Goal: Task Accomplishment & Management: Use online tool/utility

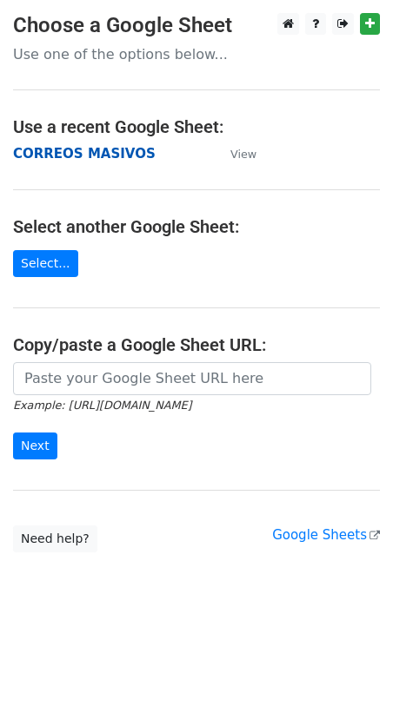
click at [91, 154] on strong "CORREOS MASIVOS" at bounding box center [84, 154] width 142 height 16
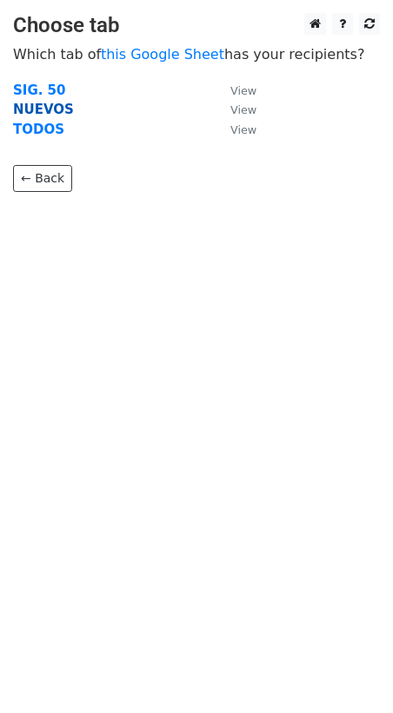
click at [31, 111] on strong "NUEVOS" at bounding box center [43, 110] width 61 height 16
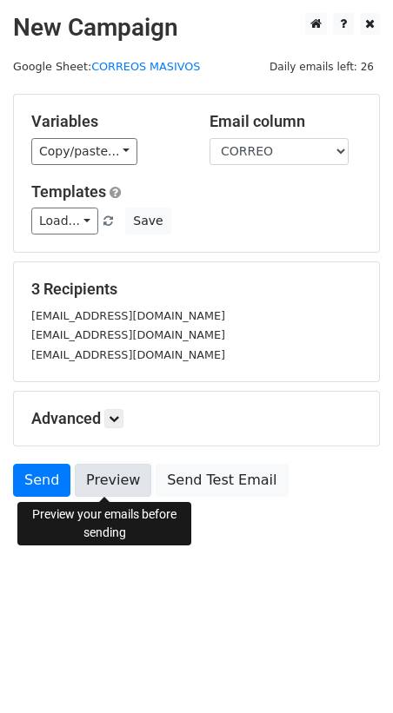
click at [116, 473] on link "Preview" at bounding box center [113, 480] width 76 height 33
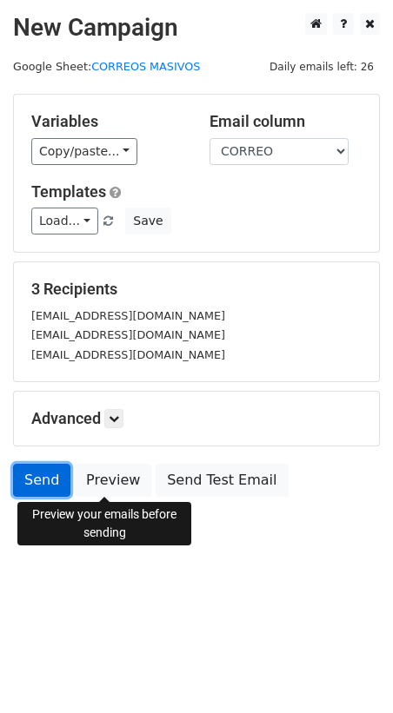
click at [38, 475] on link "Send" at bounding box center [41, 480] width 57 height 33
